Goal: Book appointment/travel/reservation

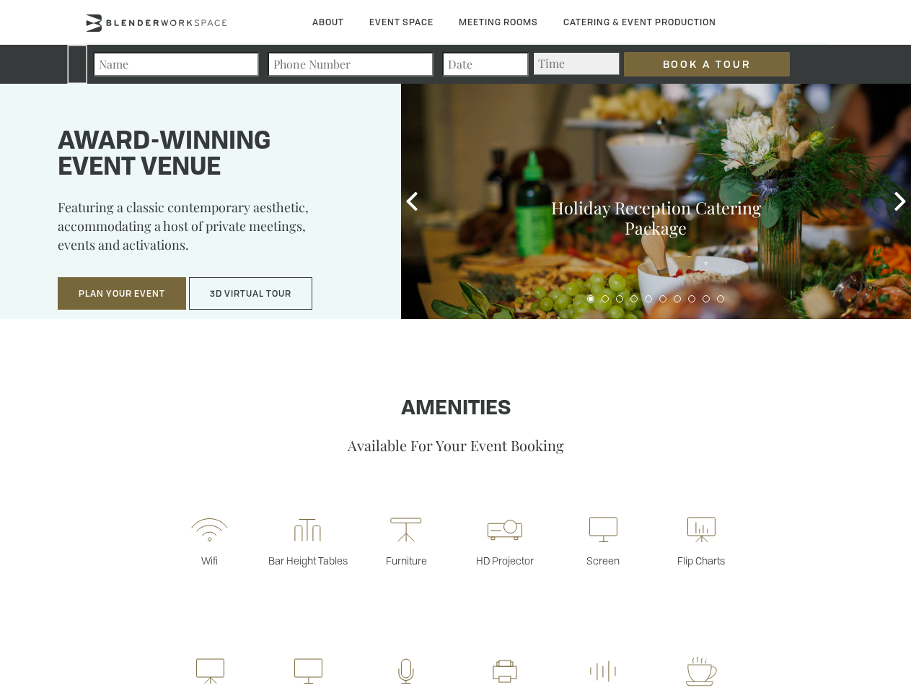
click at [695, 64] on input "Book a Tour" at bounding box center [707, 64] width 166 height 25
click at [122, 294] on button "Plan Your Event" at bounding box center [122, 293] width 128 height 33
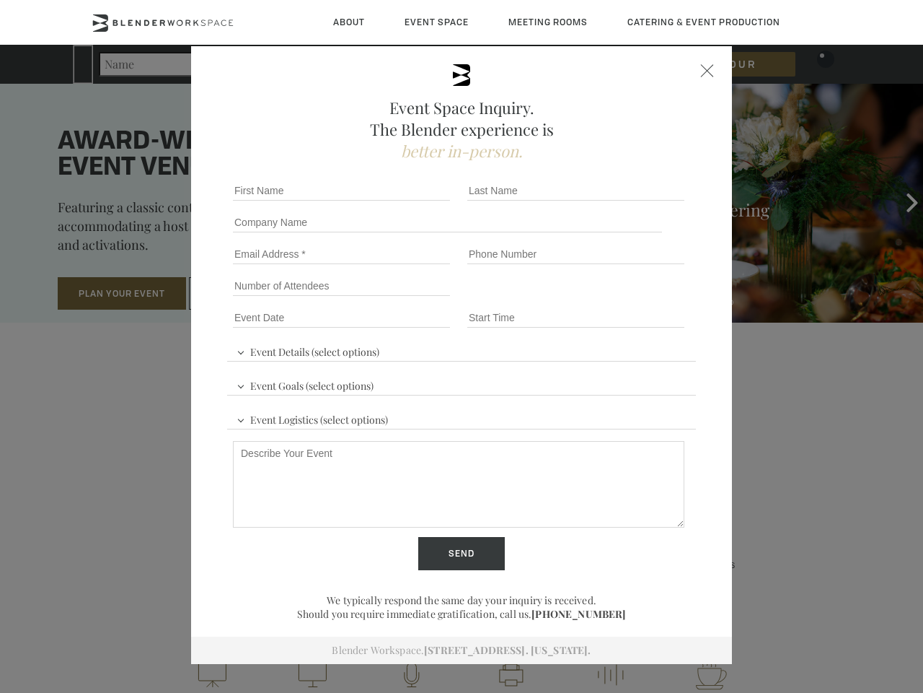
click at [251, 294] on input "Number of Attendees" at bounding box center [341, 286] width 217 height 20
click at [412, 201] on div "First name *" at bounding box center [344, 191] width 234 height 32
click at [900, 201] on div "Event Space Inquiry. The Blender experience is better in-person. Event Details …" at bounding box center [461, 346] width 923 height 693
click at [591, 299] on fieldset "Number of Attendees Budget Range" at bounding box center [461, 286] width 469 height 32
click at [605, 299] on fieldset "Number of Attendees Budget Range" at bounding box center [461, 286] width 469 height 32
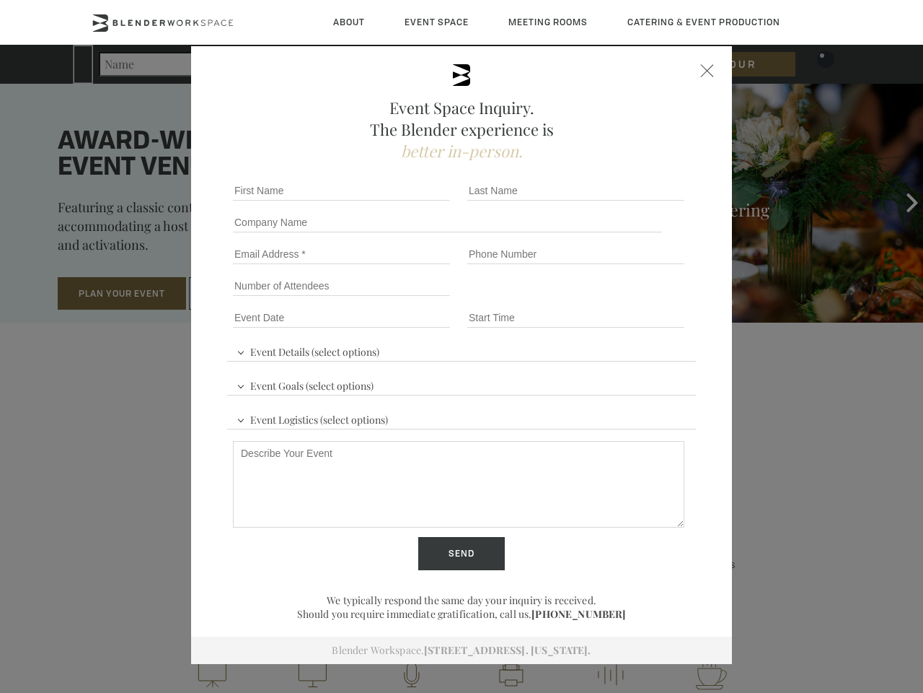
click at [620, 299] on fieldset "Number of Attendees Budget Range" at bounding box center [461, 286] width 469 height 32
click at [634, 299] on fieldset "Number of Attendees Budget Range" at bounding box center [461, 286] width 469 height 32
click at [649, 299] on fieldset "Number of Attendees Budget Range" at bounding box center [461, 286] width 469 height 32
